Goal: Find specific page/section: Find specific page/section

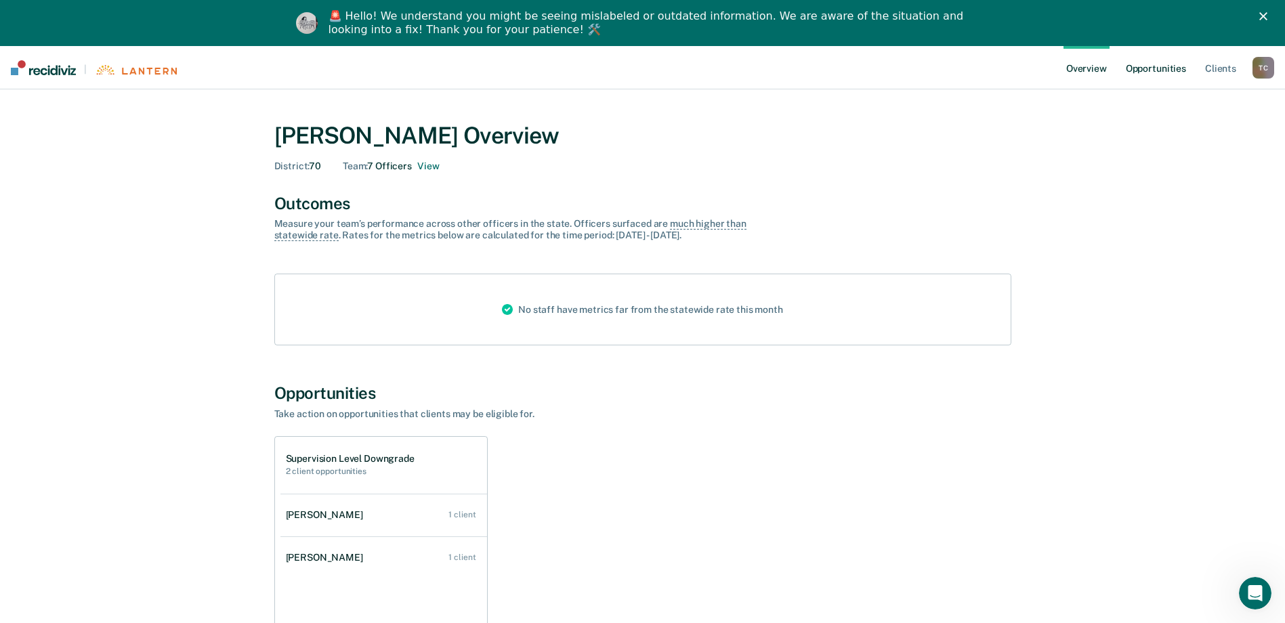
click at [1160, 69] on link "Opportunities" at bounding box center [1156, 67] width 66 height 43
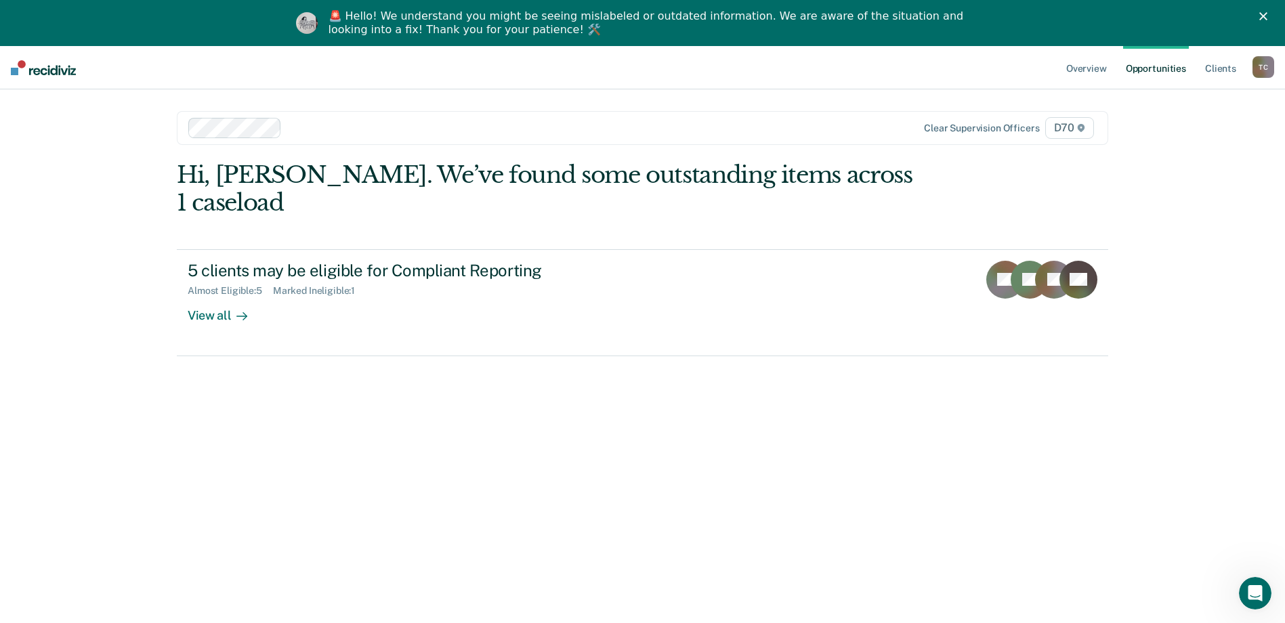
click at [1068, 129] on span "D70" at bounding box center [1069, 128] width 49 height 22
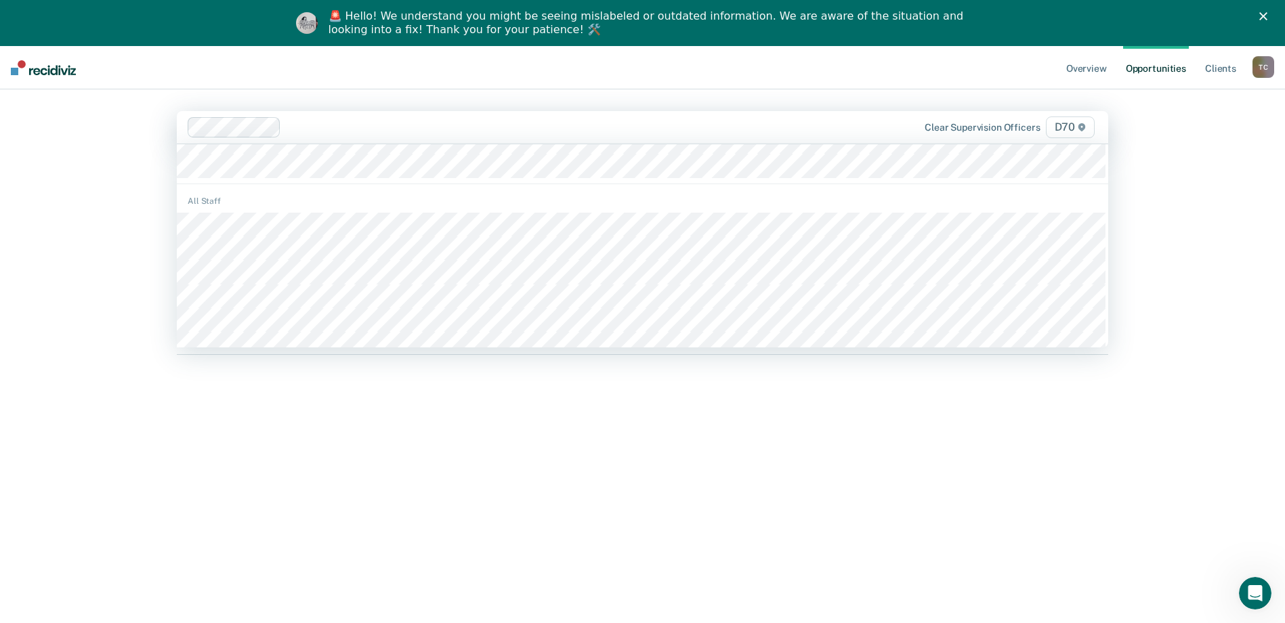
scroll to position [148, 0]
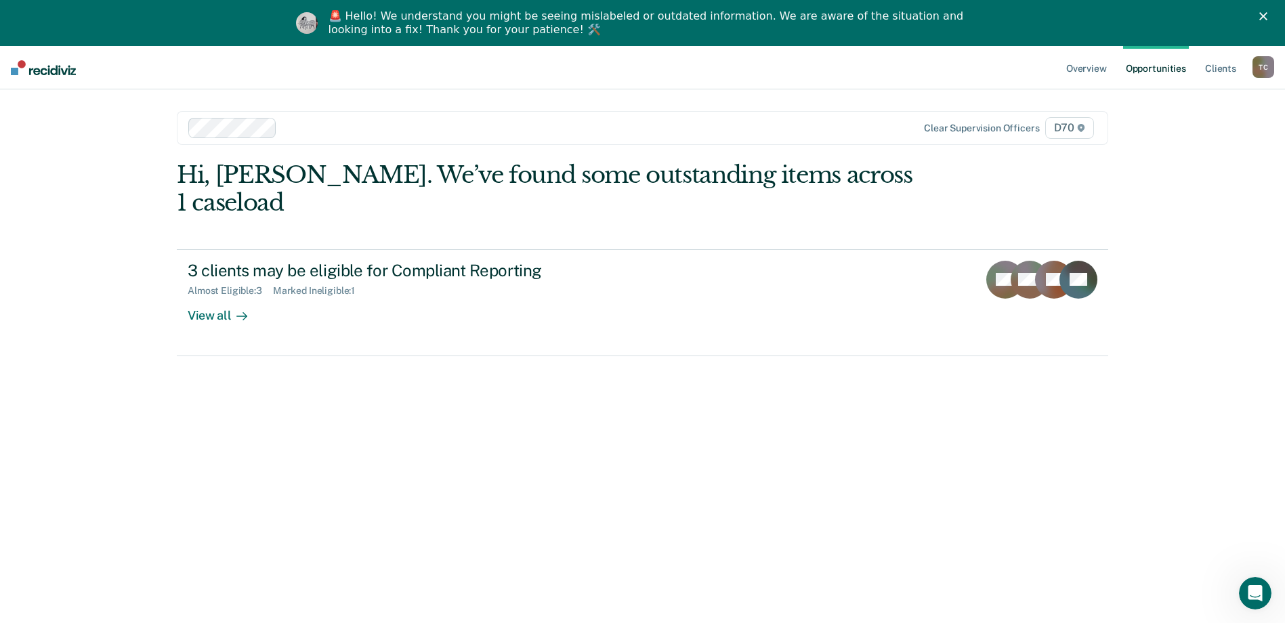
click at [1063, 132] on span "D70" at bounding box center [1069, 128] width 49 height 22
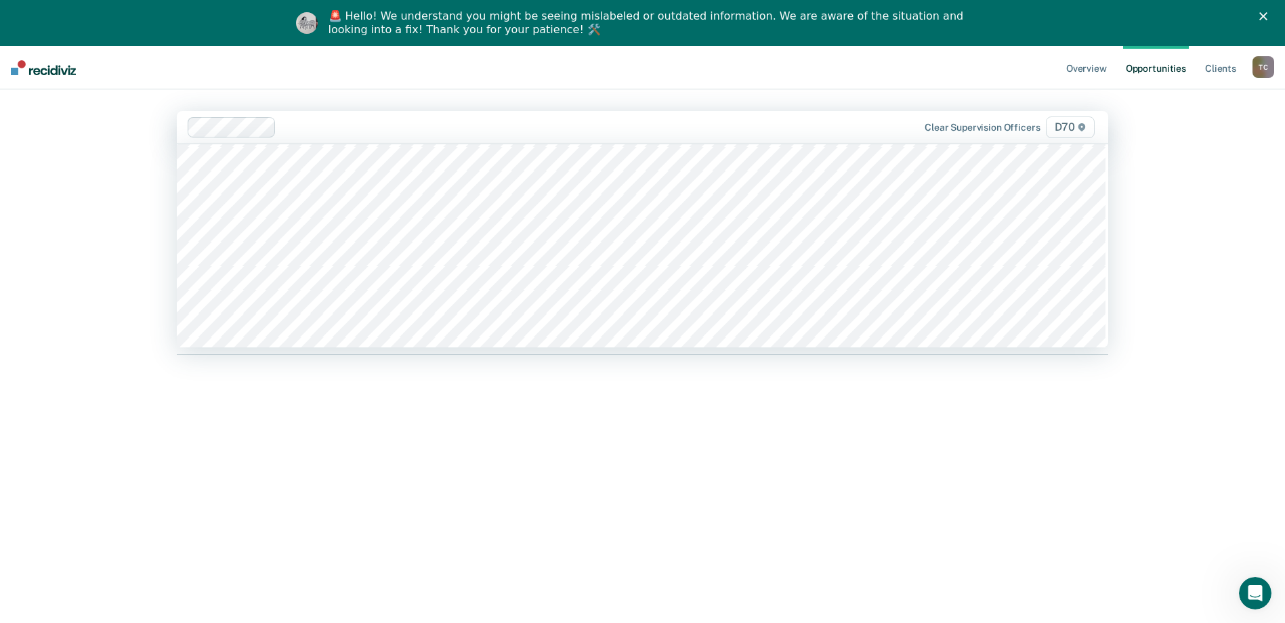
scroll to position [1028, 0]
click at [1074, 128] on span "D70" at bounding box center [1070, 128] width 49 height 22
click at [1065, 127] on span "D70" at bounding box center [1070, 128] width 49 height 22
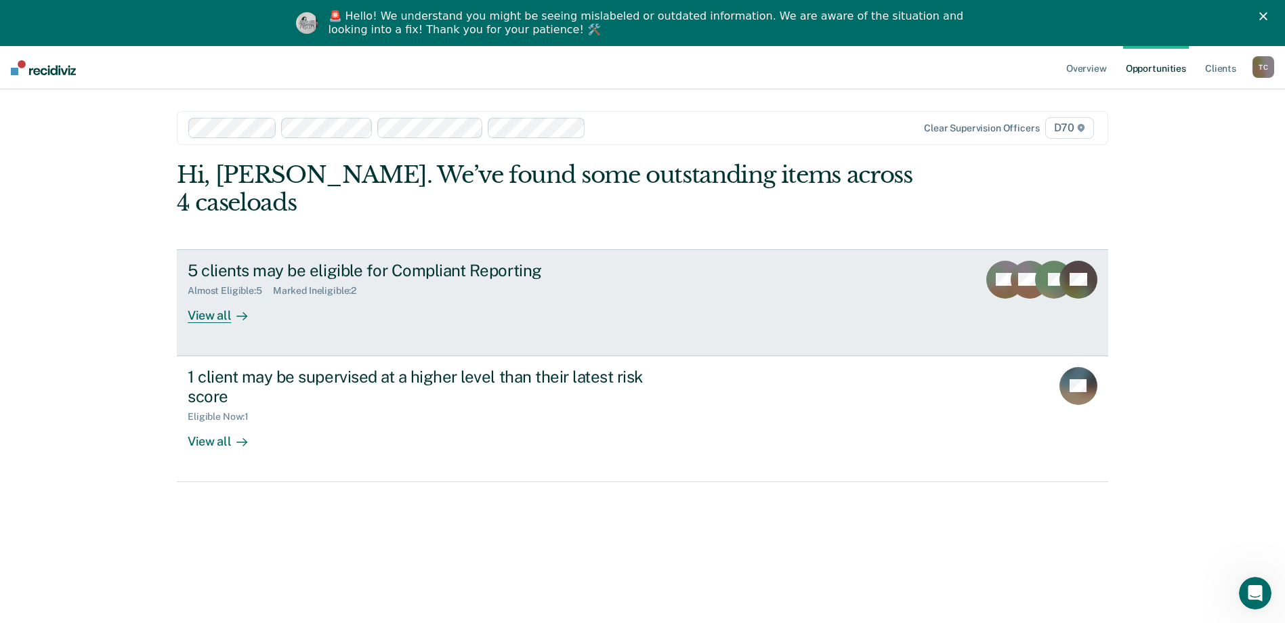
click at [221, 297] on div "View all" at bounding box center [226, 310] width 76 height 26
